Goal: Task Accomplishment & Management: Use online tool/utility

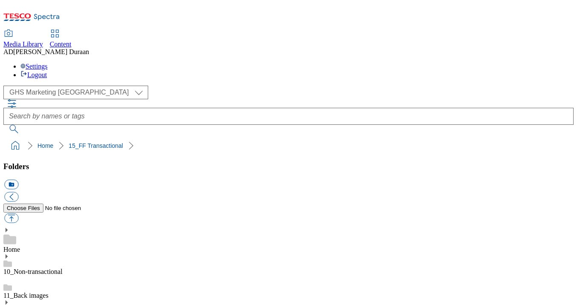
select select "flare-ghs-mktg"
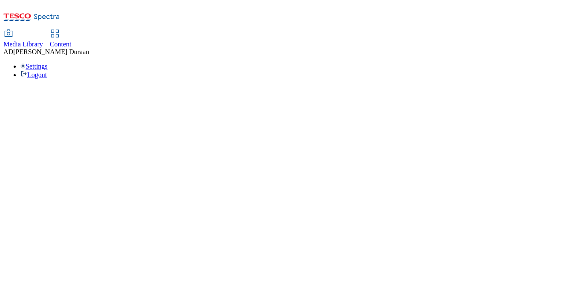
select select "flare-ghs-mktg"
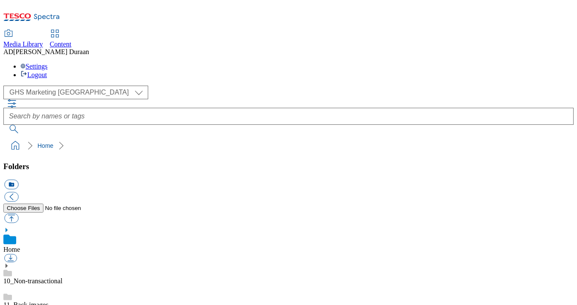
scroll to position [1, 0]
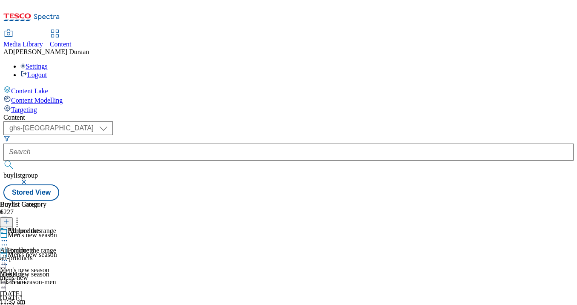
select select "ghs-[GEOGRAPHIC_DATA]"
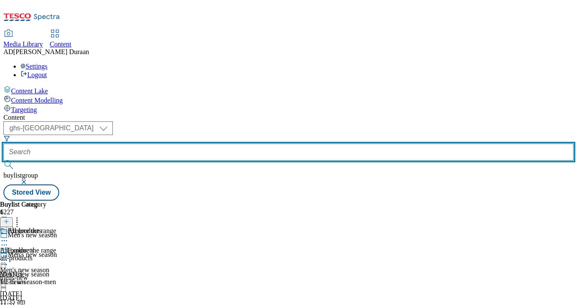
click at [193, 143] on input "text" at bounding box center [288, 151] width 570 height 17
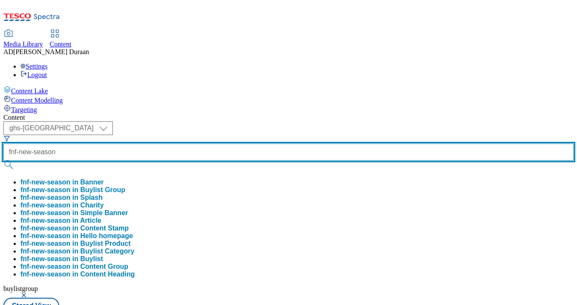
type input "fnf-new-season"
click at [3, 161] on button "submit" at bounding box center [9, 165] width 12 height 9
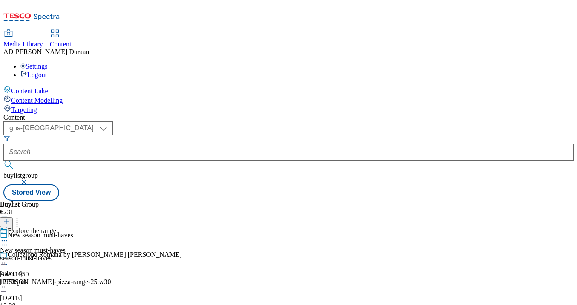
click at [66, 254] on div "season-must-haves" at bounding box center [33, 258] width 66 height 8
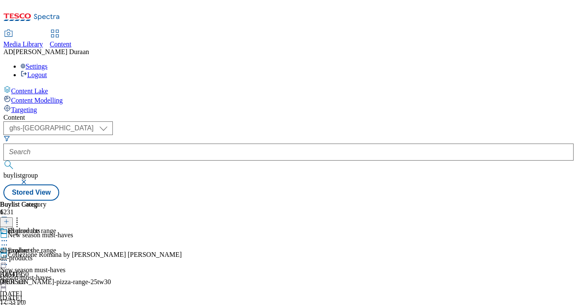
scroll to position [0, 21]
click at [9, 256] on icon at bounding box center [4, 260] width 9 height 9
click at [40, 273] on button "Edit" at bounding box center [28, 278] width 23 height 10
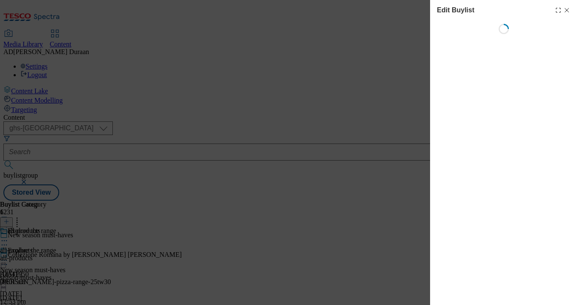
select select "evergreen"
select select "Banner"
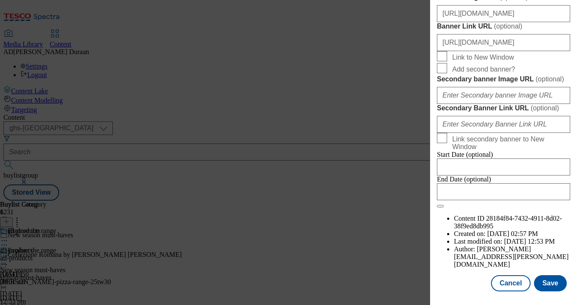
scroll to position [729, 0]
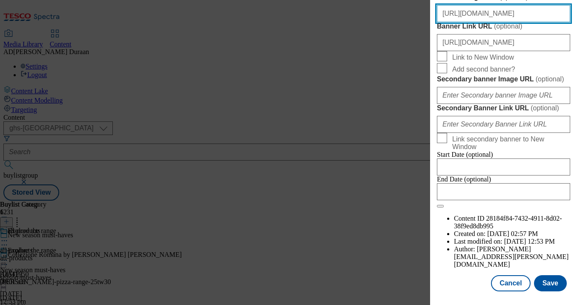
click at [503, 22] on input "[URL][DOMAIN_NAME]" at bounding box center [503, 13] width 133 height 17
paste input "[URL][DOMAIN_NAME]"
type input "[URL][DOMAIN_NAME]"
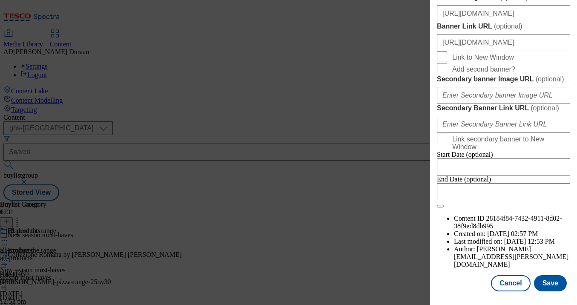
scroll to position [0, 195]
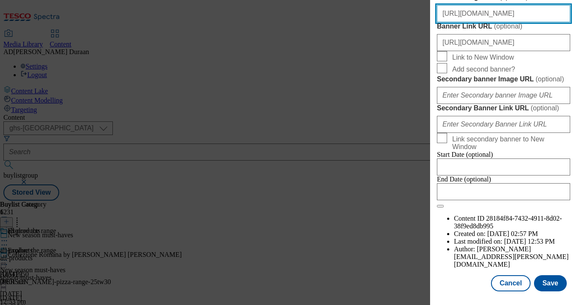
click at [551, 22] on input "[URL][DOMAIN_NAME]" at bounding box center [503, 13] width 133 height 17
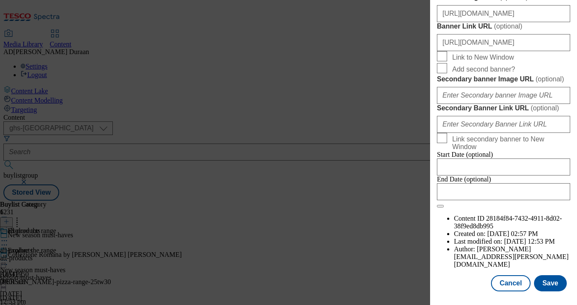
scroll to position [0, 0]
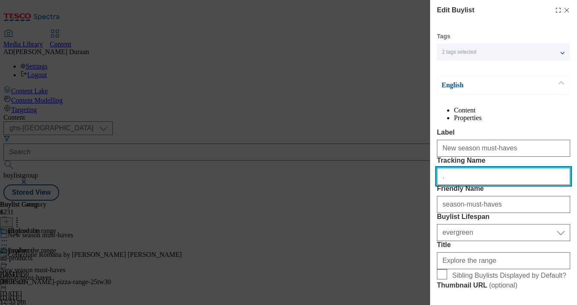
paste input "FF_Hub_[DEMOGRAPHIC_DATA]_must_have_trade"
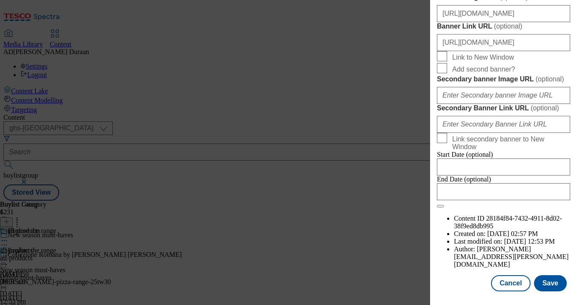
scroll to position [842, 0]
type input "FF_Hub_[DEMOGRAPHIC_DATA]_must_have_trade"
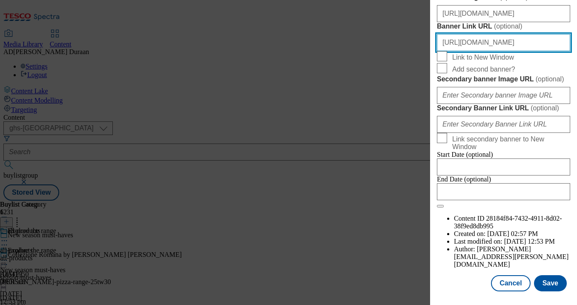
click at [560, 51] on input "[URL][DOMAIN_NAME]" at bounding box center [503, 42] width 133 height 17
paste input "FF_Hub_[DEMOGRAPHIC_DATA]_must_have_trade"
type input "[URL][DOMAIN_NAME][DEMOGRAPHIC_DATA]"
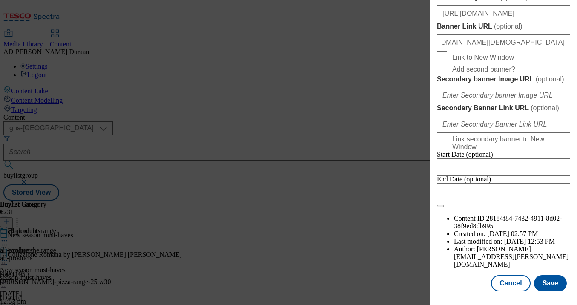
scroll to position [0, 0]
click at [571, 71] on div "Edit Buylist Tags 2 tags selected fnf buylist English Content Properties Label …" at bounding box center [503, 146] width 147 height 293
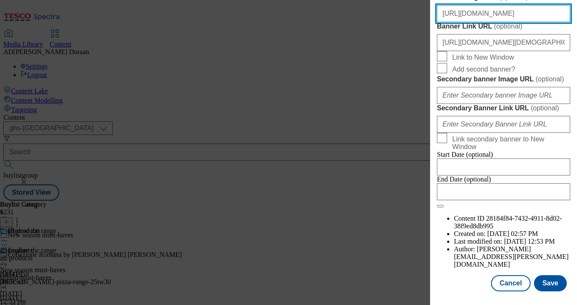
click at [499, 22] on input "[URL][DOMAIN_NAME]" at bounding box center [503, 13] width 133 height 17
paste input "[URL][DOMAIN_NAME]"
type input "[URL][DOMAIN_NAME]"
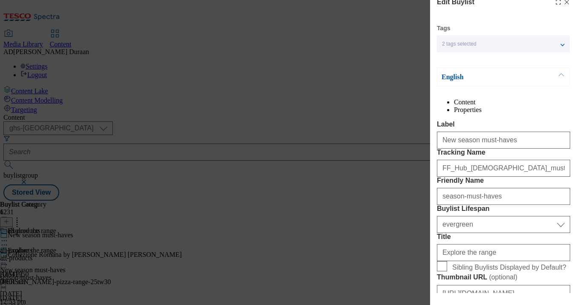
scroll to position [0, 0]
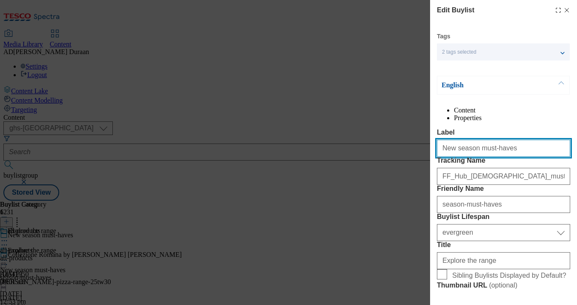
click at [501, 157] on input "New season must-haves" at bounding box center [503, 148] width 133 height 17
drag, startPoint x: 505, startPoint y: 167, endPoint x: 435, endPoint y: 165, distance: 70.3
click at [434, 165] on div "Edit Buylist Tags 2 tags selected fnf buylist English Content Properties Label …" at bounding box center [503, 146] width 147 height 293
paste input "Style it out"
type input "Style it out"
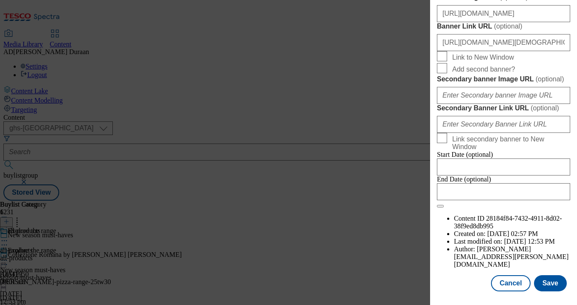
scroll to position [928, 0]
click at [553, 283] on button "Save" at bounding box center [550, 283] width 33 height 16
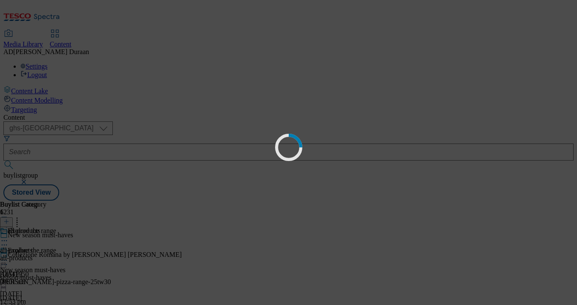
scroll to position [0, 0]
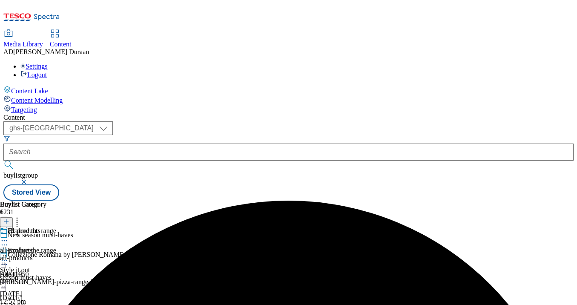
click at [9, 256] on icon at bounding box center [4, 260] width 9 height 9
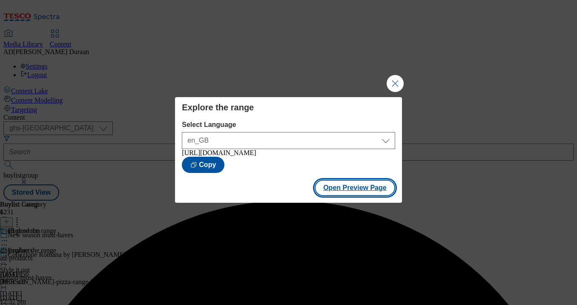
click at [342, 194] on button "Open Preview Page" at bounding box center [355, 188] width 80 height 16
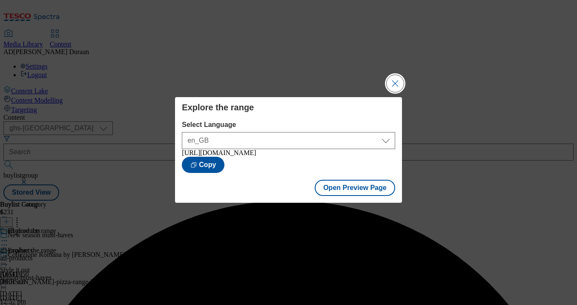
drag, startPoint x: 392, startPoint y: 80, endPoint x: 365, endPoint y: 110, distance: 40.1
click at [392, 80] on button "Close Modal" at bounding box center [395, 83] width 17 height 17
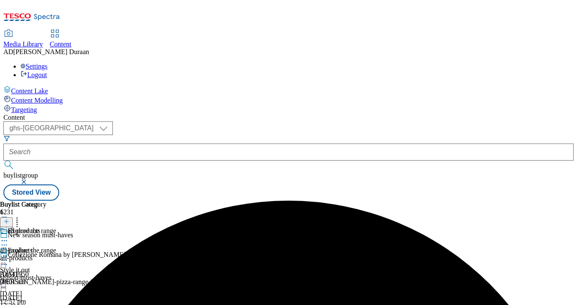
click at [9, 241] on icon at bounding box center [4, 245] width 9 height 9
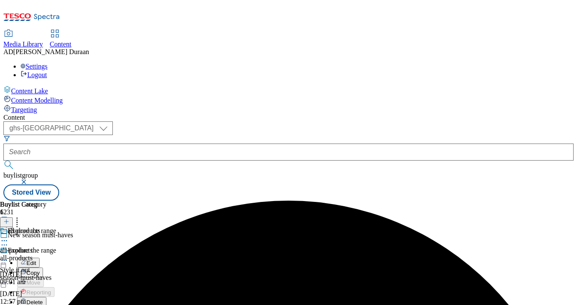
click at [36, 260] on span "Edit" at bounding box center [31, 263] width 10 height 6
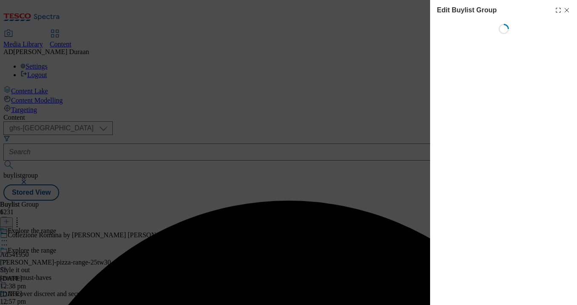
select select "fandf"
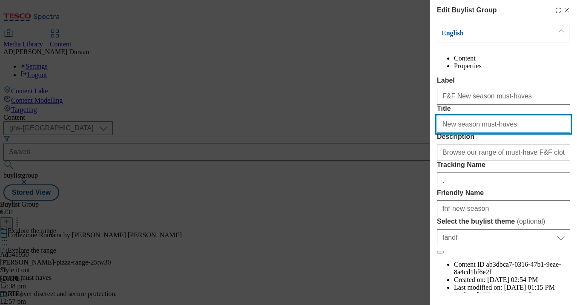
drag, startPoint x: 500, startPoint y: 158, endPoint x: 430, endPoint y: 154, distance: 70.4
click at [424, 152] on div "Edit Buylist Group English Content Properties Label F&F New season must-haves T…" at bounding box center [288, 152] width 577 height 305
paste input "Style it out"
type input "Style it out"
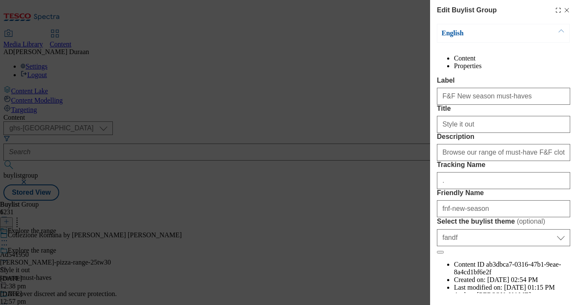
click at [527, 84] on div "Content Properties Label F&F New season must-haves Title Style it out Descripti…" at bounding box center [503, 184] width 133 height 260
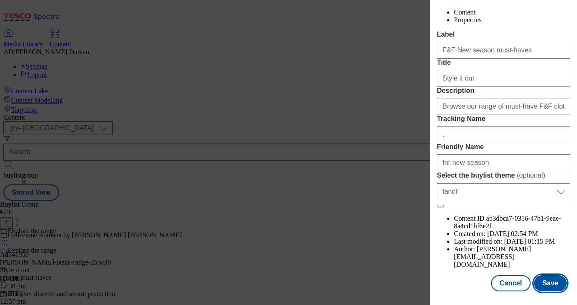
click at [552, 284] on button "Save" at bounding box center [550, 283] width 33 height 16
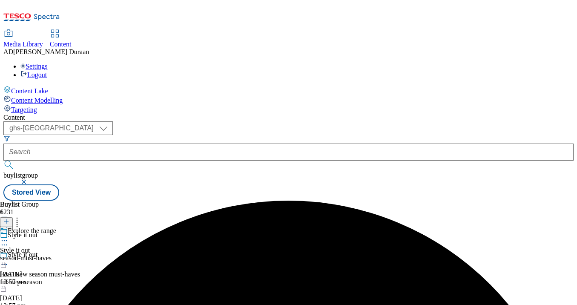
click at [9, 236] on icon at bounding box center [4, 240] width 9 height 9
click at [36, 255] on span "Edit" at bounding box center [31, 258] width 10 height 6
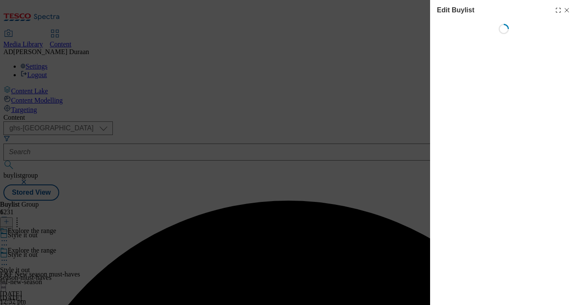
select select "evergreen"
select select "Banner"
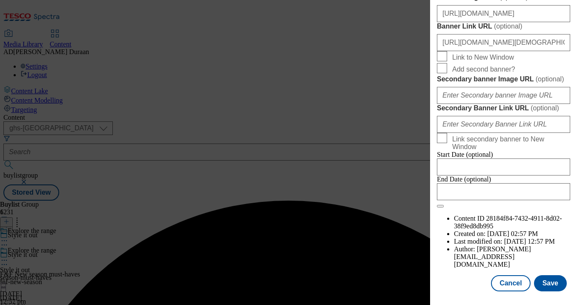
scroll to position [928, 0]
click at [553, 282] on button "Save" at bounding box center [550, 283] width 33 height 16
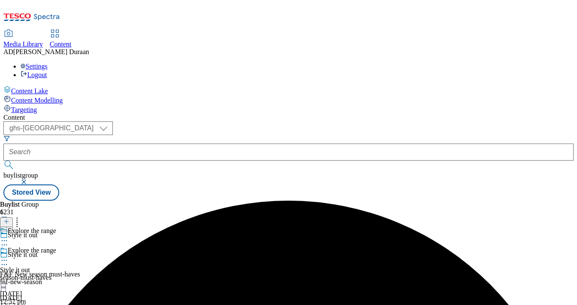
click at [9, 256] on icon at bounding box center [4, 260] width 9 height 9
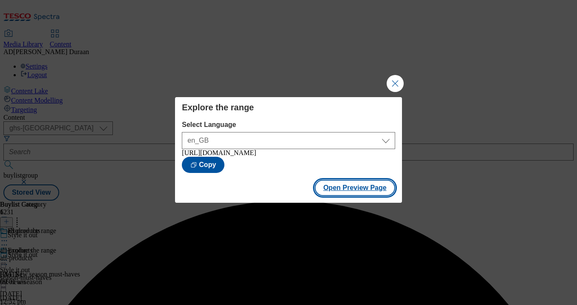
click at [367, 194] on button "Open Preview Page" at bounding box center [355, 188] width 80 height 16
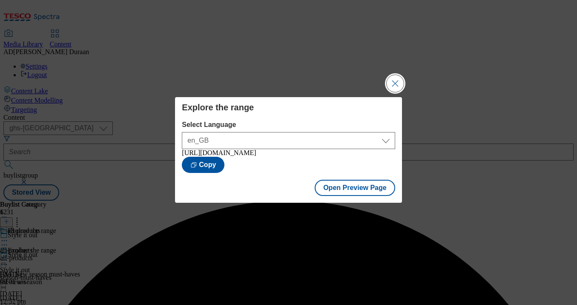
drag, startPoint x: 392, startPoint y: 77, endPoint x: 361, endPoint y: 69, distance: 31.3
click at [390, 76] on button "Close Modal" at bounding box center [395, 83] width 17 height 17
